Goal: Check status: Check status

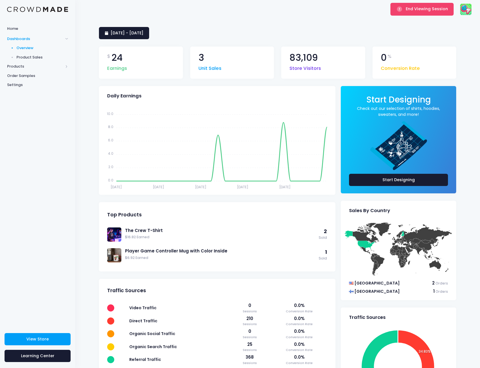
click at [392, 18] on div "End Viewing Session" at bounding box center [422, 9] width 67 height 18
click at [417, 10] on span "End Viewing Session" at bounding box center [427, 9] width 42 height 6
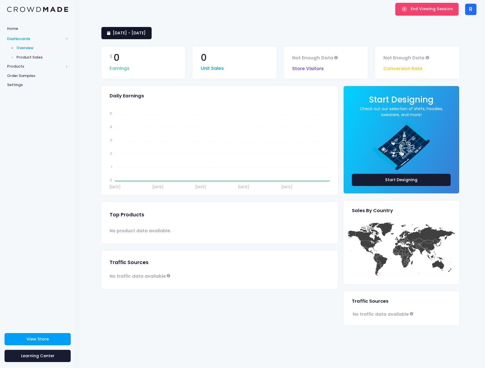
click at [146, 35] on span "18 August 2025 - 16 September 2025" at bounding box center [129, 33] width 33 height 6
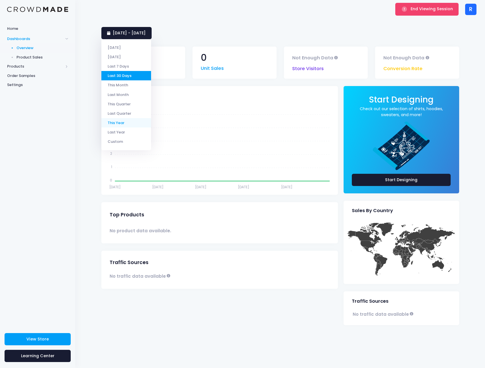
click at [118, 124] on li "This Year" at bounding box center [126, 122] width 50 height 9
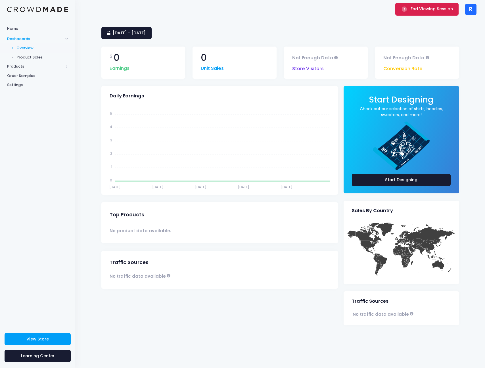
click at [443, 10] on span "End Viewing Session" at bounding box center [431, 9] width 42 height 6
